Goal: Task Accomplishment & Management: Manage account settings

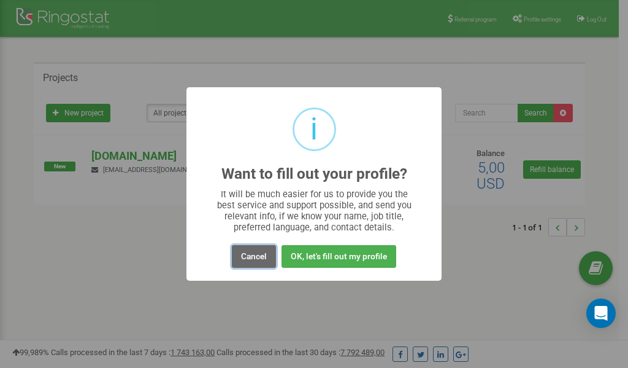
click at [260, 256] on button "Cancel" at bounding box center [254, 256] width 44 height 23
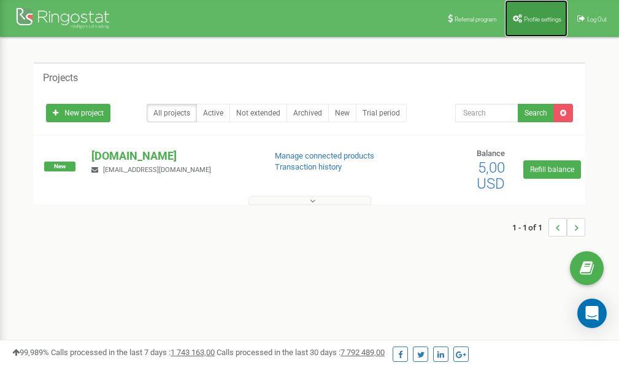
click at [535, 20] on span "Profile settings" at bounding box center [542, 19] width 37 height 7
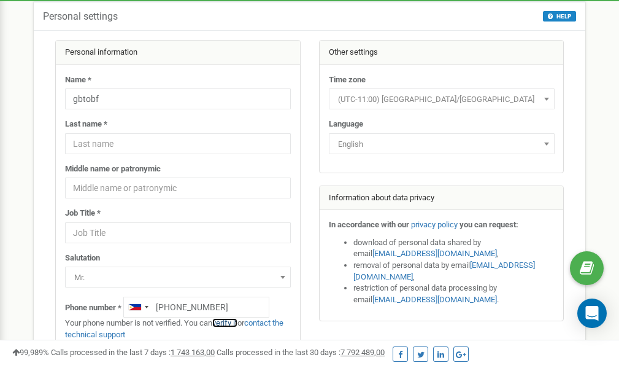
click at [229, 322] on link "verify it" at bounding box center [224, 322] width 25 height 9
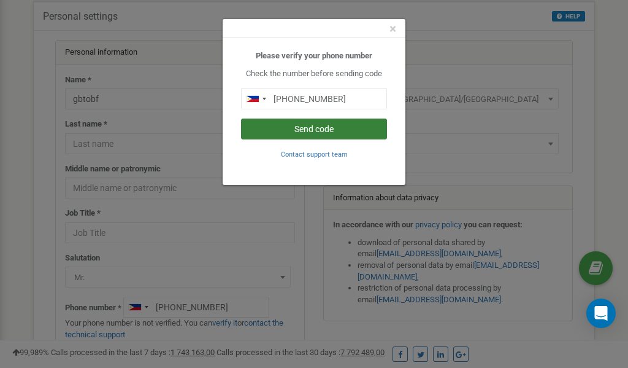
click at [324, 127] on button "Send code" at bounding box center [314, 128] width 146 height 21
